Goal: Task Accomplishment & Management: Use online tool/utility

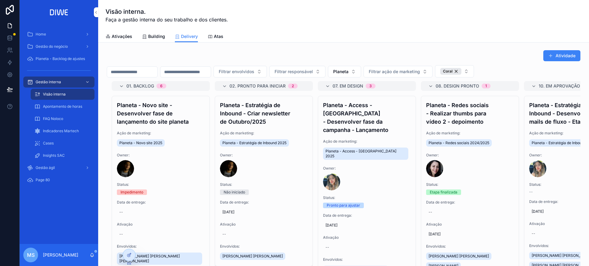
scroll to position [565, 0]
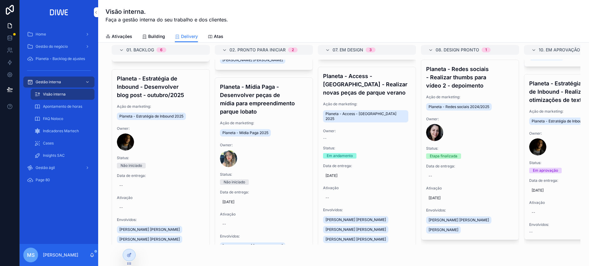
click at [63, 106] on span "Apontamento de horas" at bounding box center [62, 106] width 39 height 5
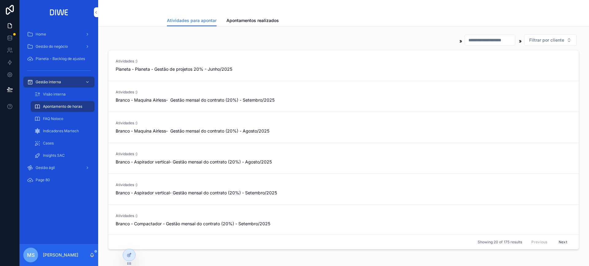
click at [465, 44] on input "scrollable content" at bounding box center [490, 40] width 50 height 9
type input "*****"
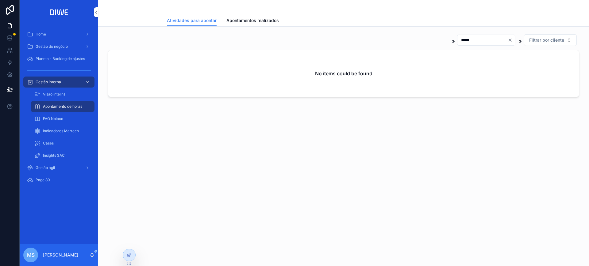
click at [125, 256] on div at bounding box center [129, 256] width 12 height 12
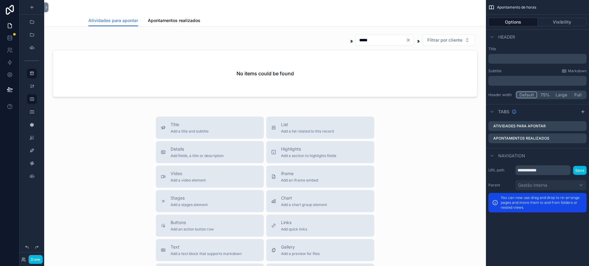
click at [200, 33] on div "scrollable content" at bounding box center [265, 67] width 432 height 71
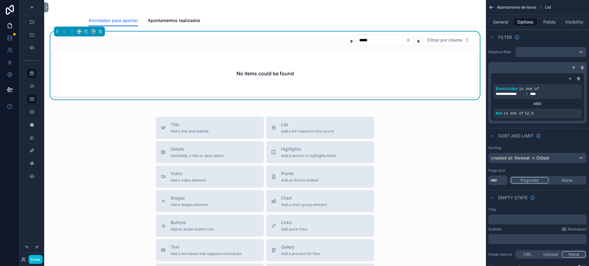
click at [0, 0] on div "scrollable content" at bounding box center [0, 0] width 0 height 0
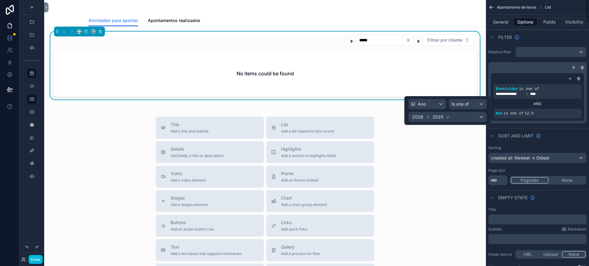
drag, startPoint x: 575, startPoint y: 112, endPoint x: 581, endPoint y: 106, distance: 8.2
click at [0, 0] on div "scrollable content" at bounding box center [0, 0] width 0 height 0
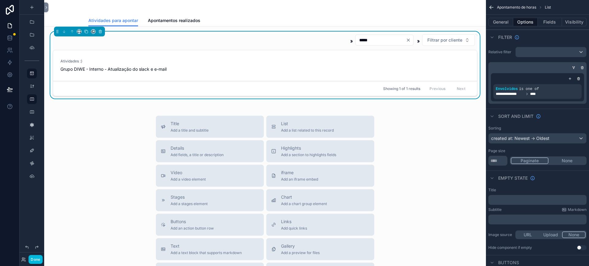
click at [37, 262] on button "Done" at bounding box center [36, 259] width 14 height 9
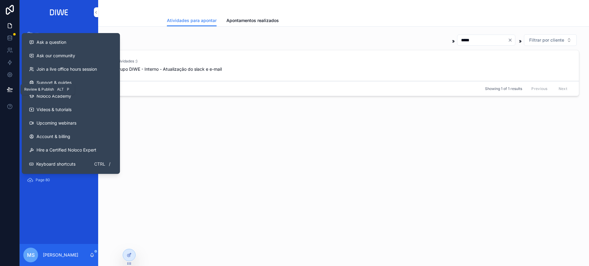
click at [7, 93] on button at bounding box center [9, 89] width 13 height 17
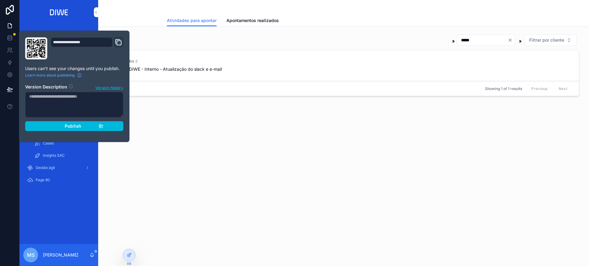
click at [98, 124] on icon "button" at bounding box center [100, 126] width 5 height 5
